Goal: Task Accomplishment & Management: Manage account settings

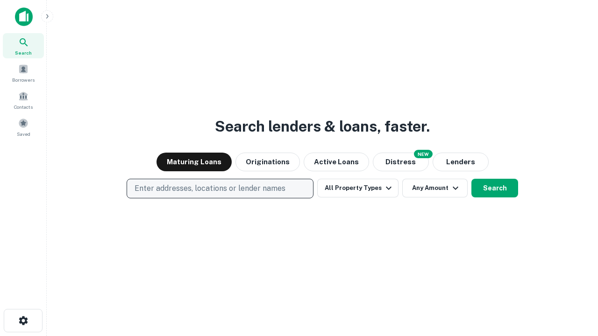
click at [220, 189] on p "Enter addresses, locations or lender names" at bounding box center [210, 188] width 151 height 11
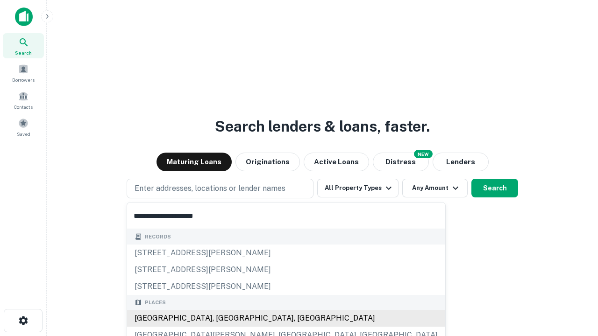
click at [223, 319] on div "[GEOGRAPHIC_DATA], [GEOGRAPHIC_DATA], [GEOGRAPHIC_DATA]" at bounding box center [286, 318] width 318 height 17
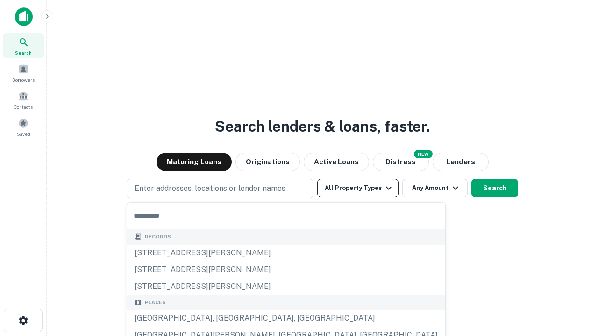
click at [358, 188] on button "All Property Types" at bounding box center [357, 188] width 81 height 19
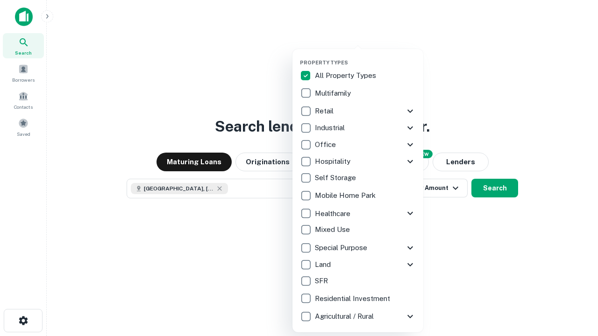
click at [365, 57] on button "button" at bounding box center [365, 57] width 131 height 0
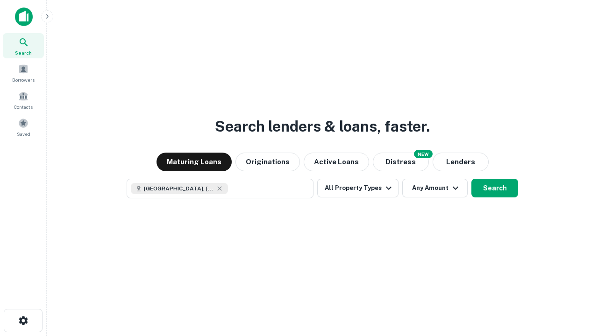
scroll to position [15, 0]
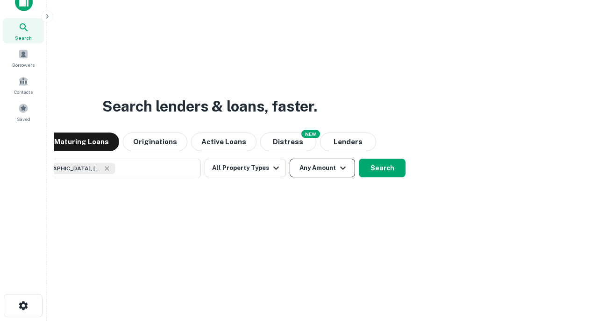
click at [290, 159] on button "Any Amount" at bounding box center [322, 168] width 65 height 19
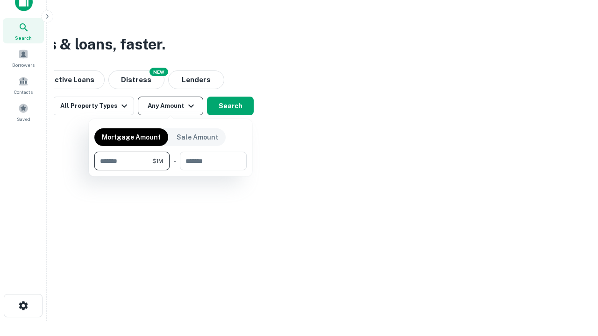
type input "*******"
click at [170, 170] on button "button" at bounding box center [170, 170] width 152 height 0
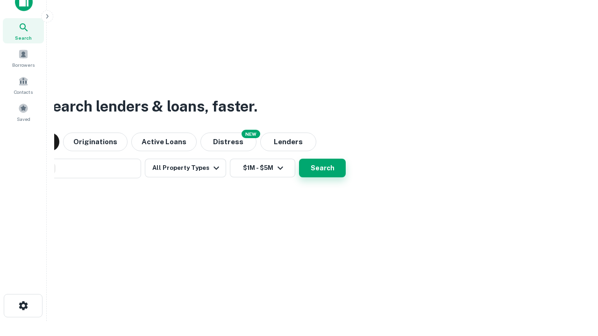
click at [299, 159] on button "Search" at bounding box center [322, 168] width 47 height 19
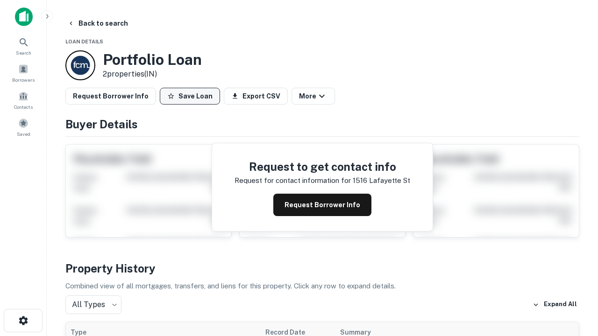
click at [190, 96] on button "Save Loan" at bounding box center [190, 96] width 60 height 17
click at [192, 96] on button "Loan Saved" at bounding box center [192, 96] width 64 height 17
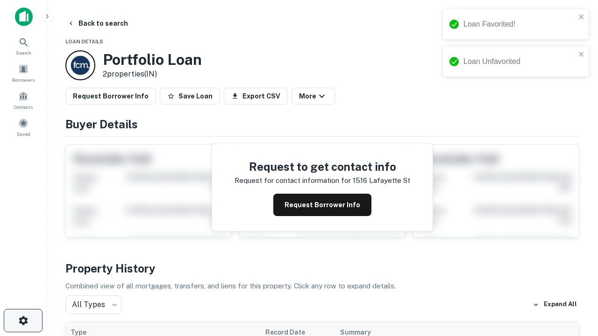
click at [23, 321] on icon "button" at bounding box center [23, 320] width 11 height 11
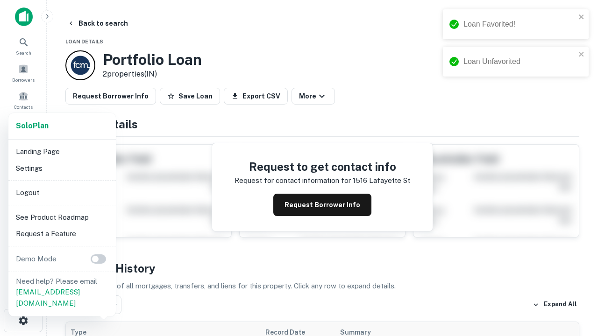
click at [62, 192] on li "Logout" at bounding box center [62, 192] width 100 height 17
